Goal: Find specific page/section: Find specific page/section

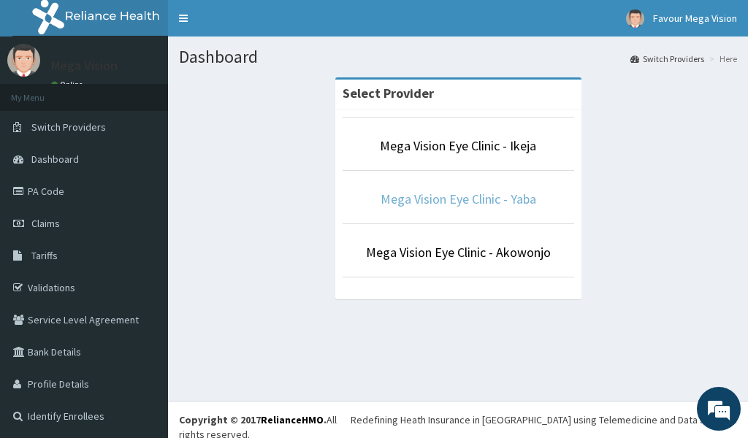
click at [421, 199] on link "Mega Vision Eye Clinic - Yaba" at bounding box center [459, 199] width 156 height 17
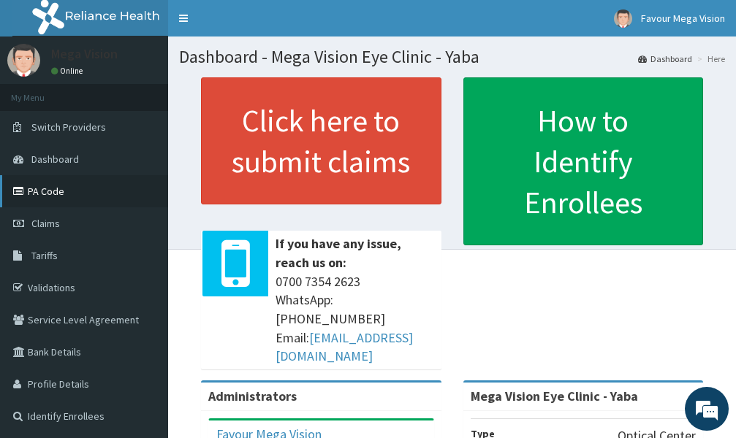
click at [37, 189] on link "PA Code" at bounding box center [84, 191] width 168 height 32
